Goal: Information Seeking & Learning: Understand process/instructions

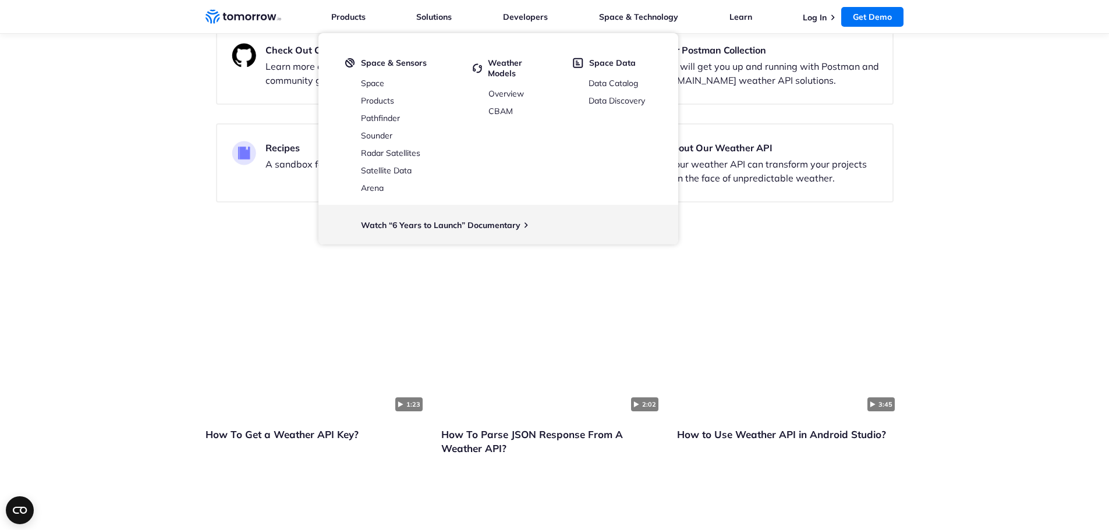
scroll to position [2445, 0]
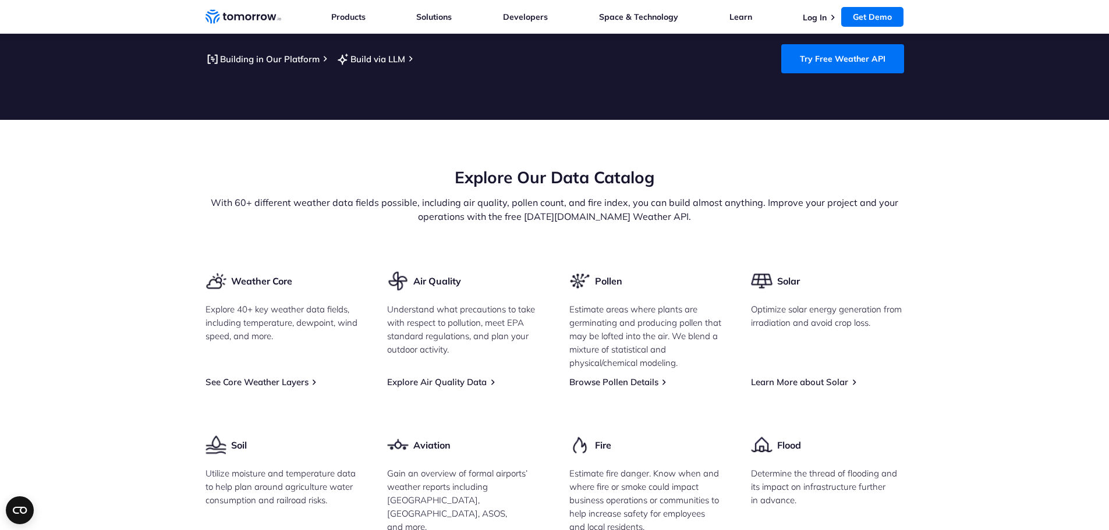
scroll to position [1397, 0]
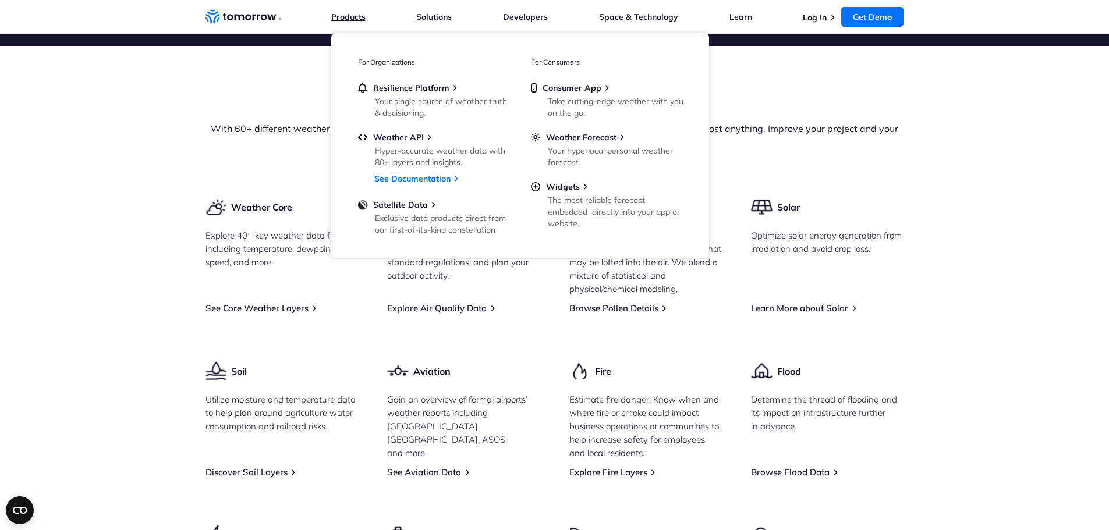
click at [360, 15] on link "Products" at bounding box center [348, 17] width 34 height 10
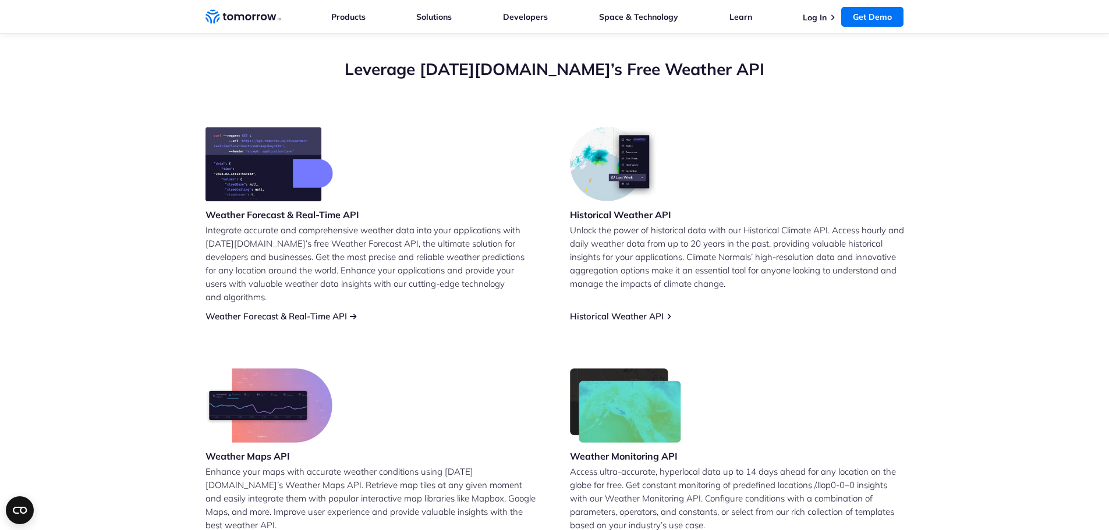
click at [219, 311] on link "Weather Forecast & Real-Time API" at bounding box center [275, 316] width 141 height 11
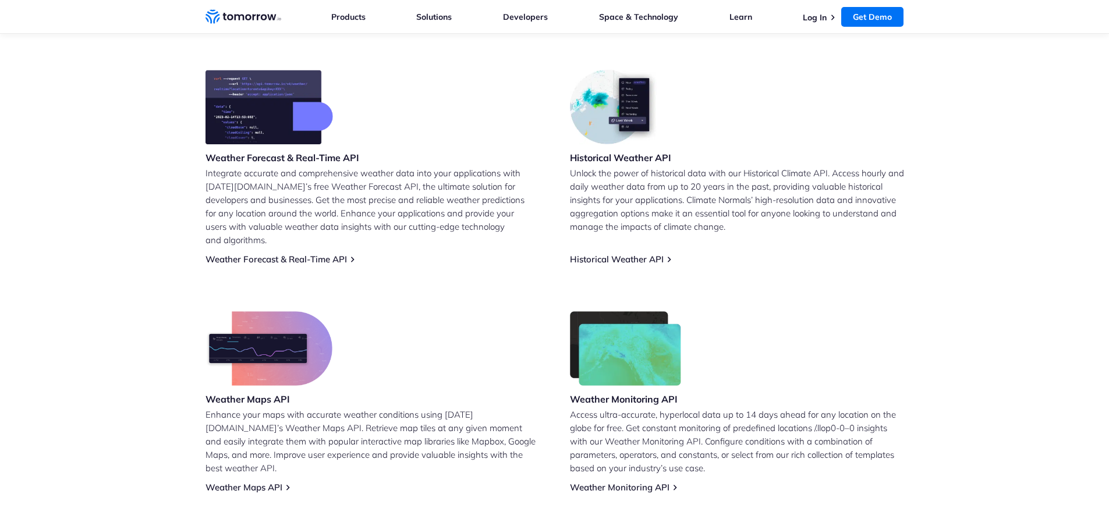
scroll to position [466, 0]
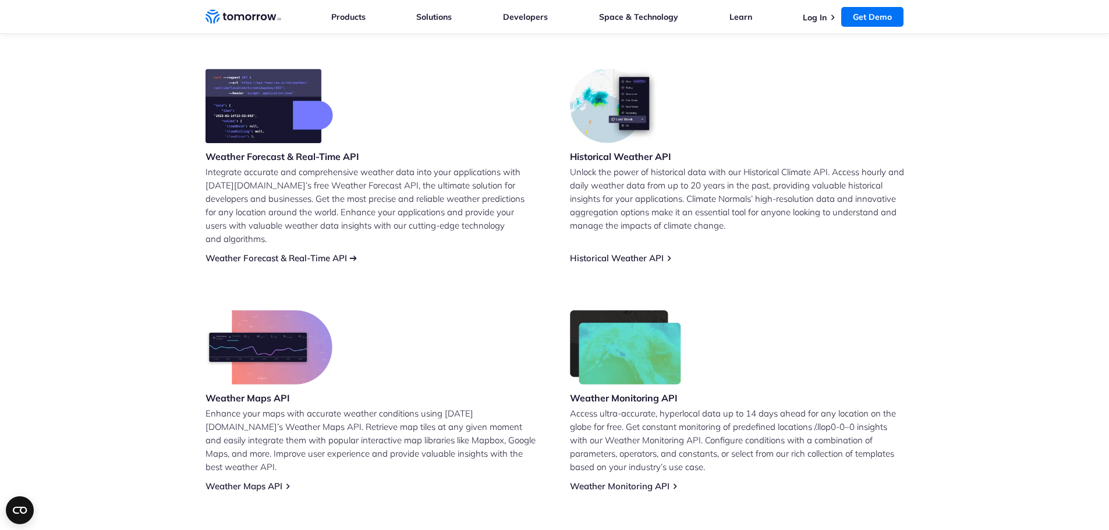
click at [251, 253] on link "Weather Forecast & Real-Time API" at bounding box center [275, 258] width 141 height 11
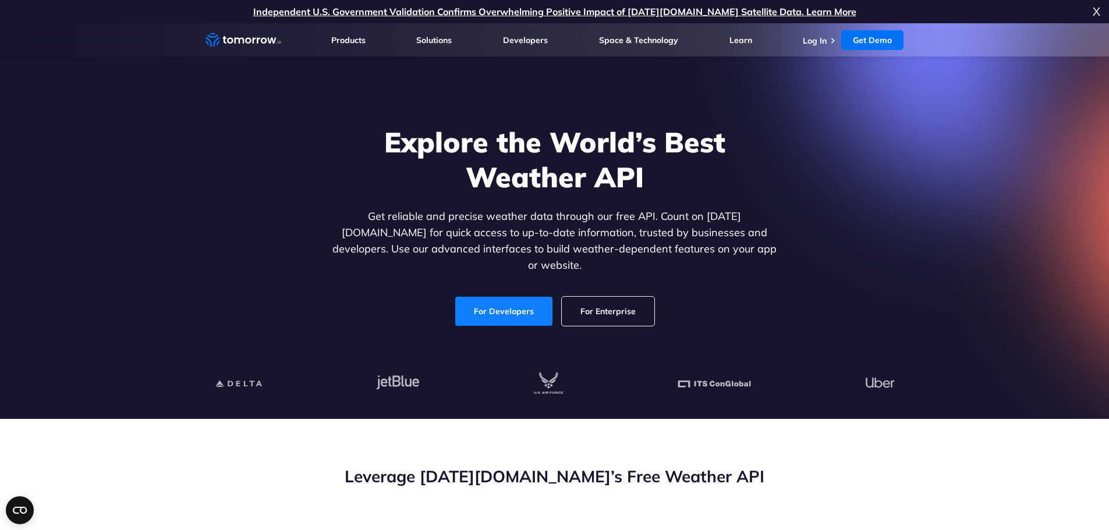
click at [495, 297] on link "For Developers" at bounding box center [503, 311] width 97 height 29
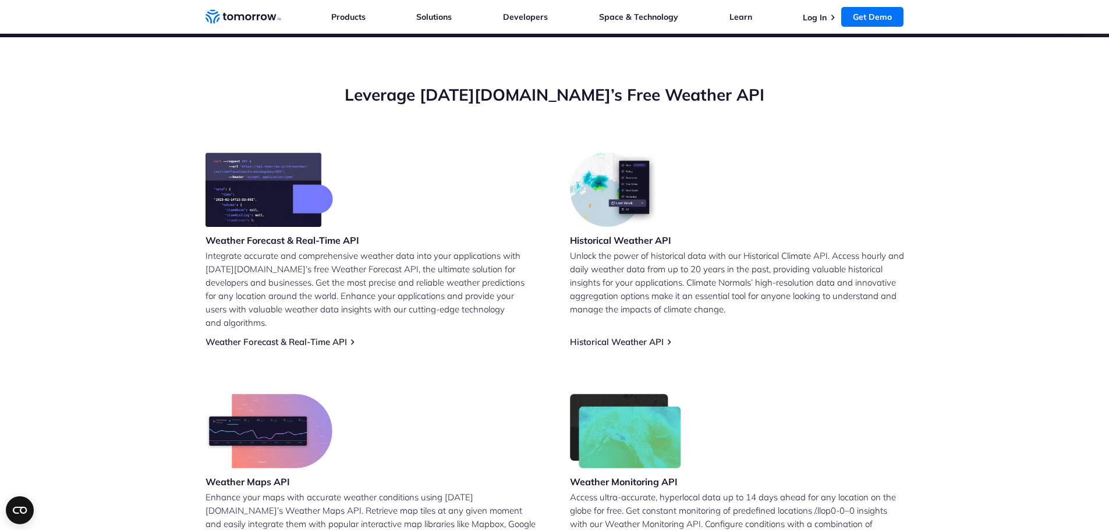
scroll to position [349, 0]
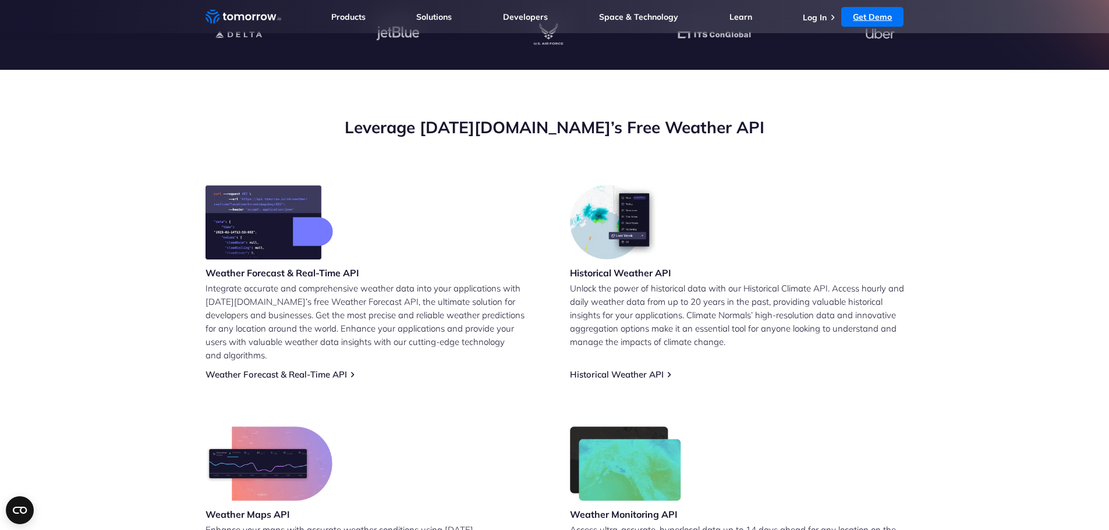
click at [850, 18] on link "Get Demo" at bounding box center [872, 17] width 62 height 20
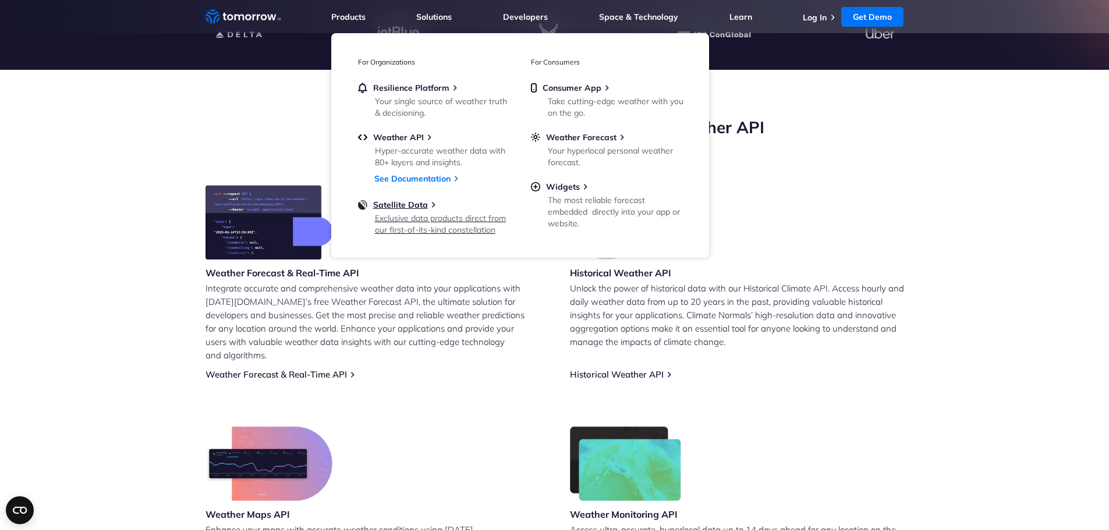
click at [408, 212] on link "Satellite Data Exclusive data products direct from our first-of-its-kind conste…" at bounding box center [433, 217] width 151 height 34
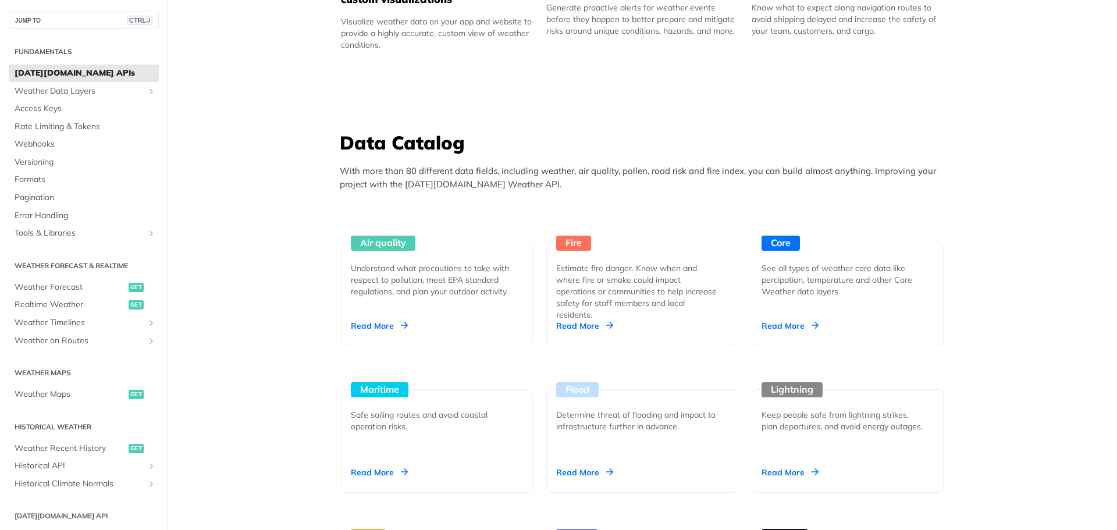
scroll to position [955, 0]
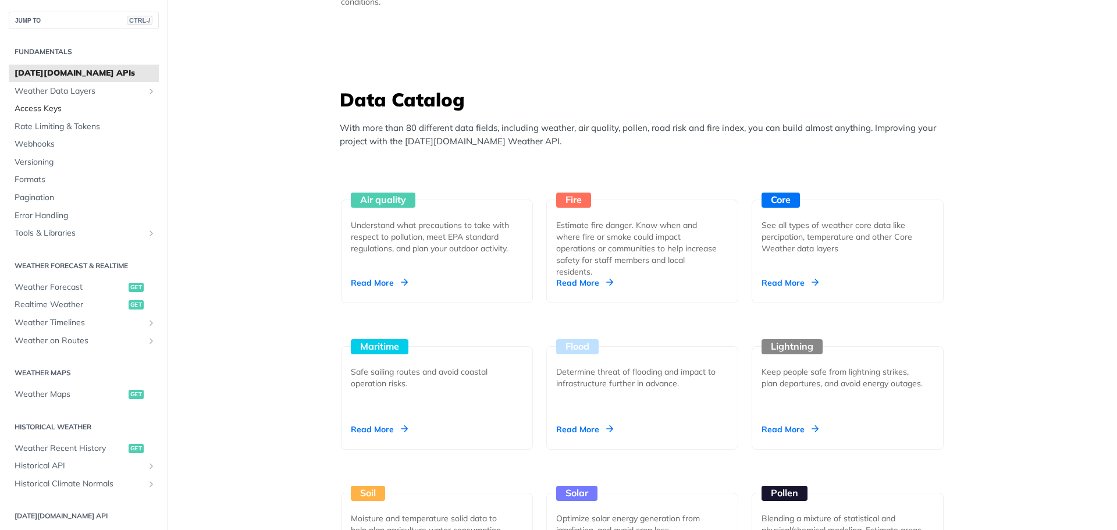
click at [100, 101] on link "Access Keys" at bounding box center [84, 108] width 150 height 17
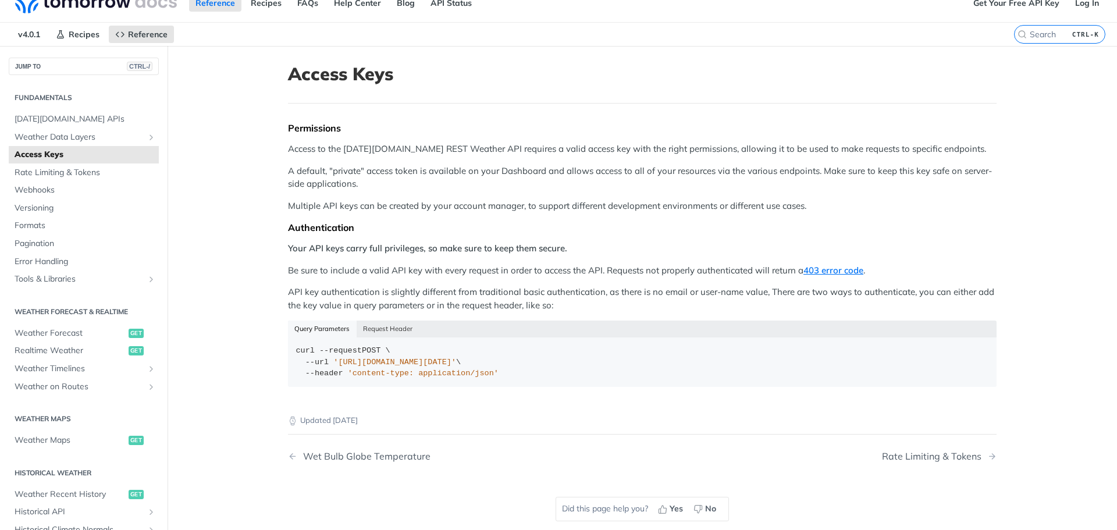
click at [106, 97] on div "Fundamentals Tomorrow.io APIs Weather Data Layers Core Probabilistic Forecastin…" at bounding box center [84, 447] width 168 height 744
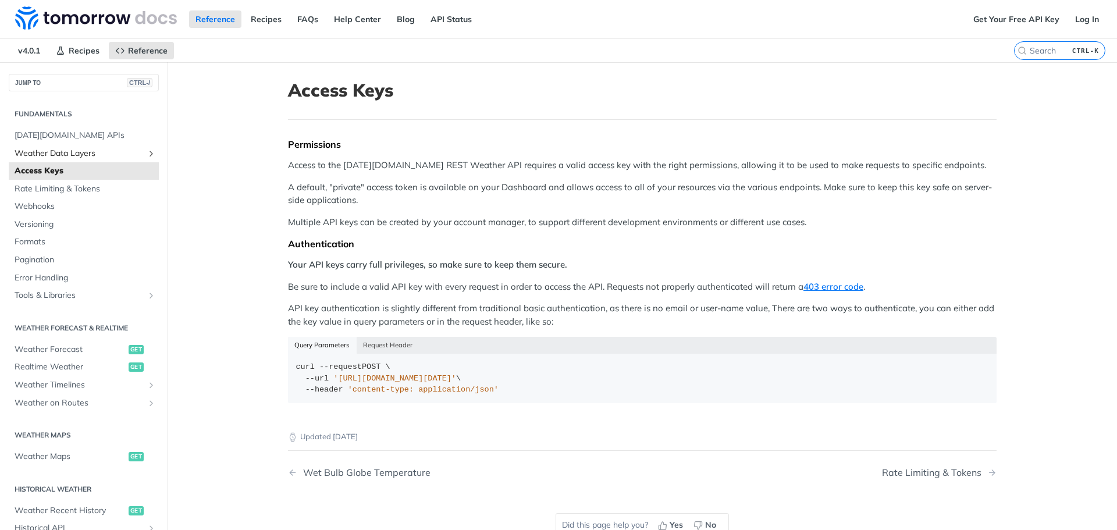
click at [147, 154] on icon "Show subpages for Weather Data Layers" at bounding box center [151, 153] width 9 height 9
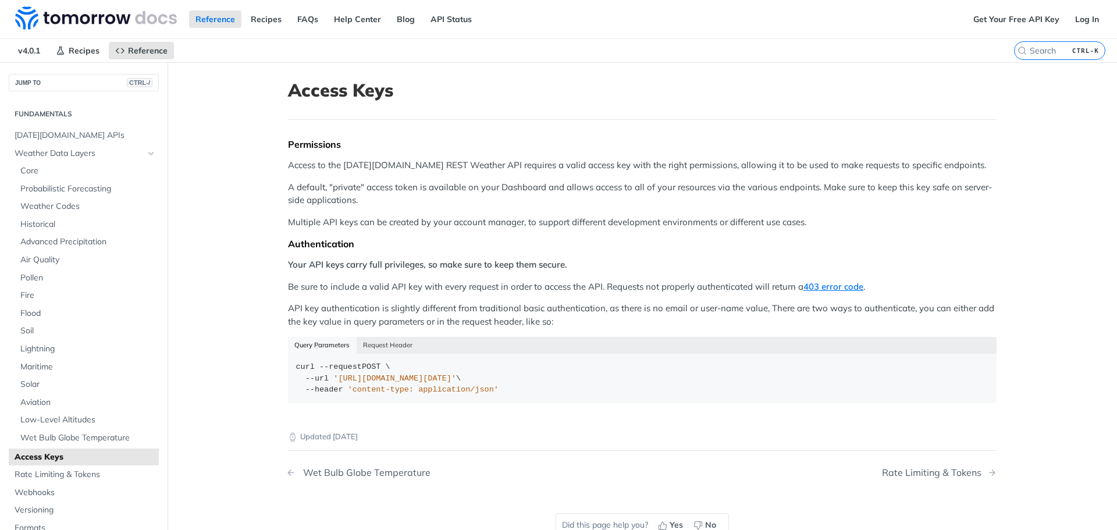
scroll to position [272, 0]
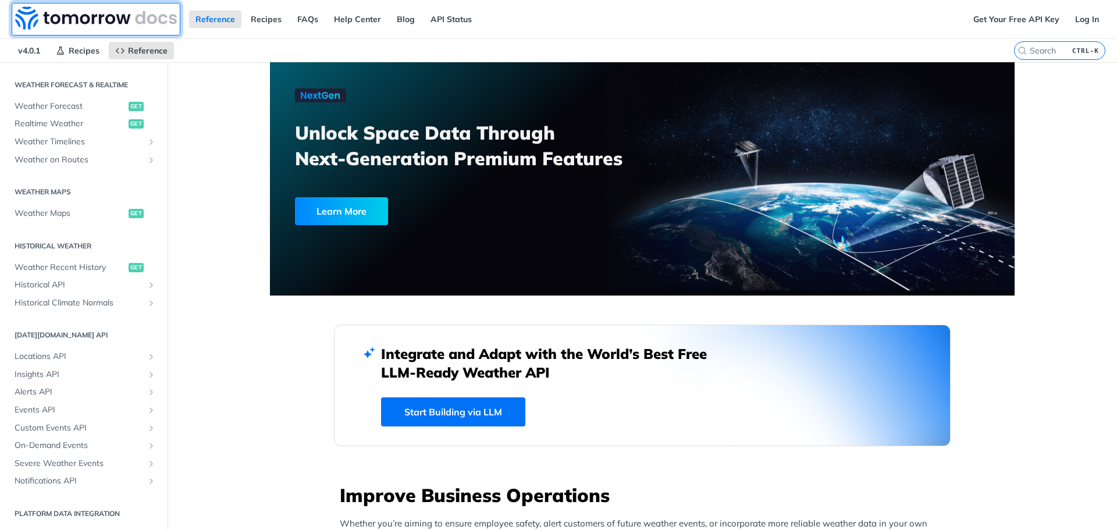
click at [87, 17] on img at bounding box center [96, 17] width 162 height 23
